Goal: Check status: Check status

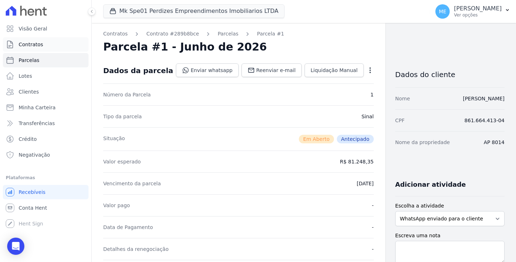
click at [34, 42] on span "Contratos" at bounding box center [31, 44] width 24 height 7
click at [195, 8] on button "Mk Spe01 Perdizes Empreendimentos Imobiliarios LTDA" at bounding box center [193, 11] width 181 height 14
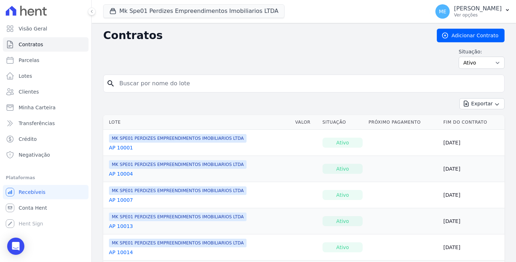
click at [114, 71] on div "Contratos Adicionar Contrato Situação: Ativo Todos Pausado Distratado Rascunho …" at bounding box center [304, 52] width 402 height 46
click at [143, 9] on button "Mk Spe01 Perdizes Empreendimentos Imobiliarios LTDA" at bounding box center [193, 11] width 181 height 14
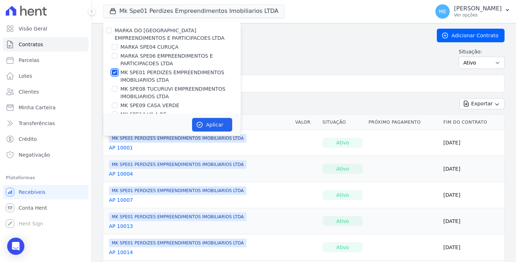
click at [114, 71] on input "MK SPE01 PERDIZES EMPREENDIMENTOS IMOBILIARIOS LTDA" at bounding box center [115, 73] width 6 height 6
checkbox input "false"
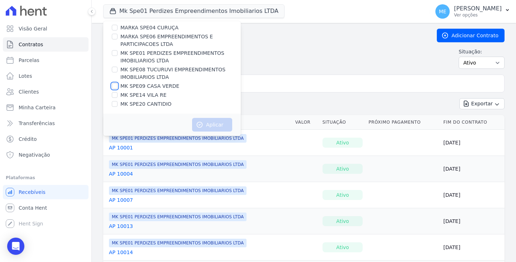
click at [115, 87] on input "MK SPE09 CASA VERDE" at bounding box center [115, 86] width 6 height 6
checkbox input "true"
click at [211, 122] on button "Aplicar" at bounding box center [212, 125] width 40 height 14
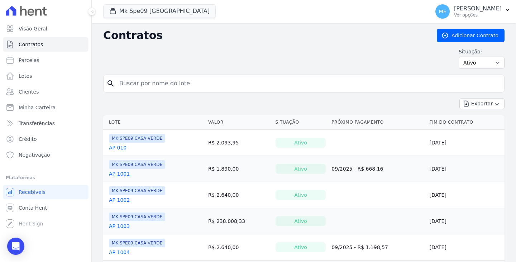
click at [294, 87] on input "search" at bounding box center [308, 83] width 386 height 14
type input "910"
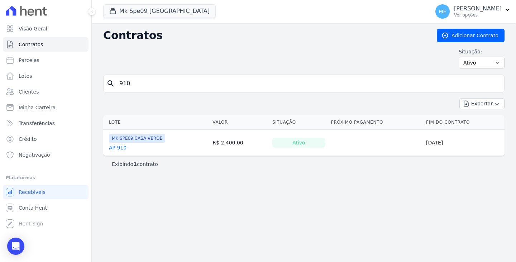
click at [121, 148] on link "AP 910" at bounding box center [118, 147] width 18 height 7
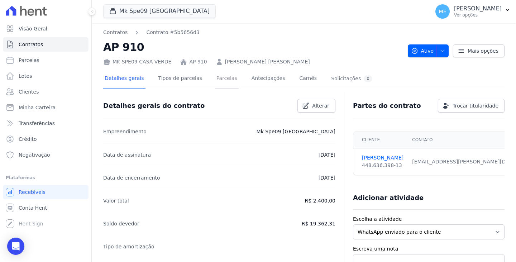
click at [217, 80] on link "Parcelas" at bounding box center [227, 79] width 24 height 19
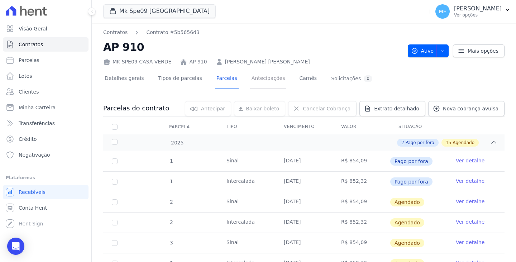
click at [267, 81] on link "Antecipações" at bounding box center [268, 79] width 37 height 19
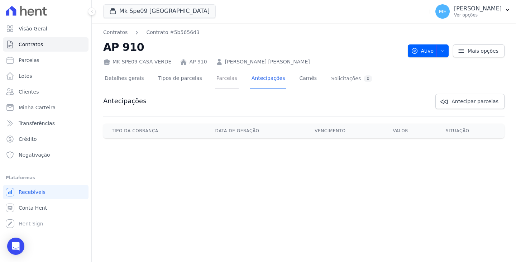
click at [219, 76] on link "Parcelas" at bounding box center [227, 79] width 24 height 19
